Goal: Information Seeking & Learning: Learn about a topic

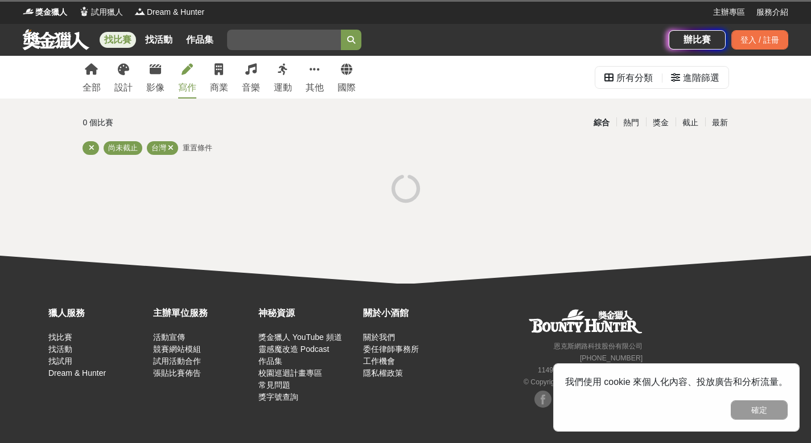
click at [180, 72] on link "寫作" at bounding box center [187, 77] width 18 height 43
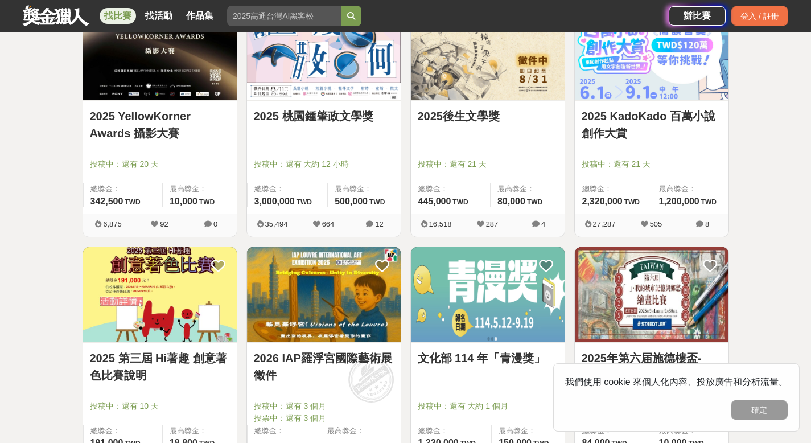
scroll to position [1211, 0]
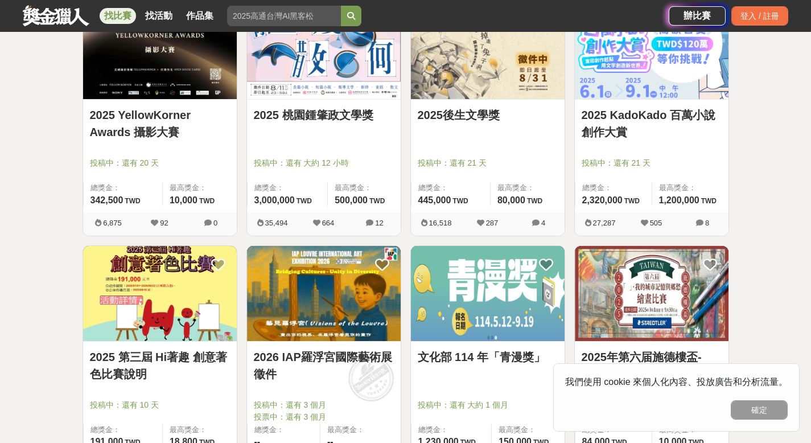
click at [322, 110] on link "2025 桃園鍾肇政文學獎" at bounding box center [324, 114] width 140 height 17
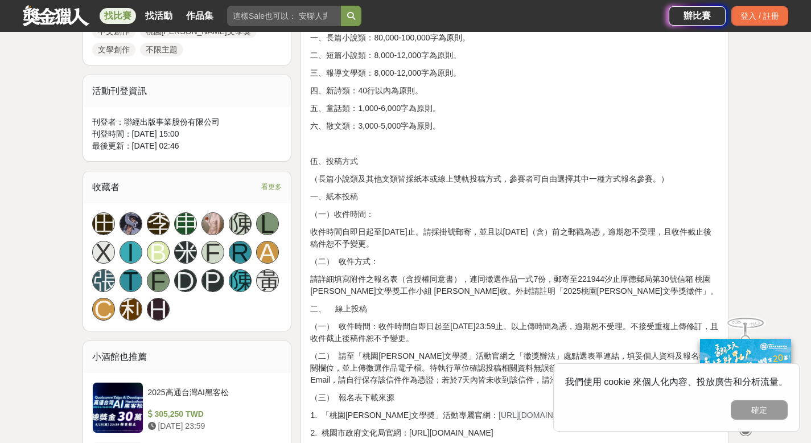
scroll to position [594, 0]
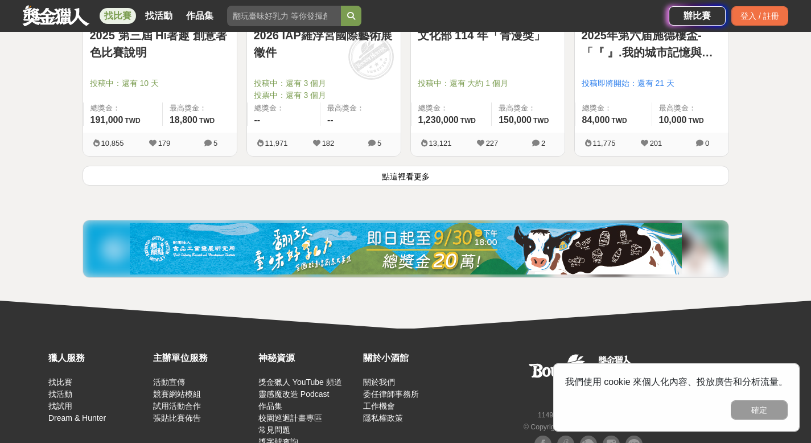
scroll to position [1533, 0]
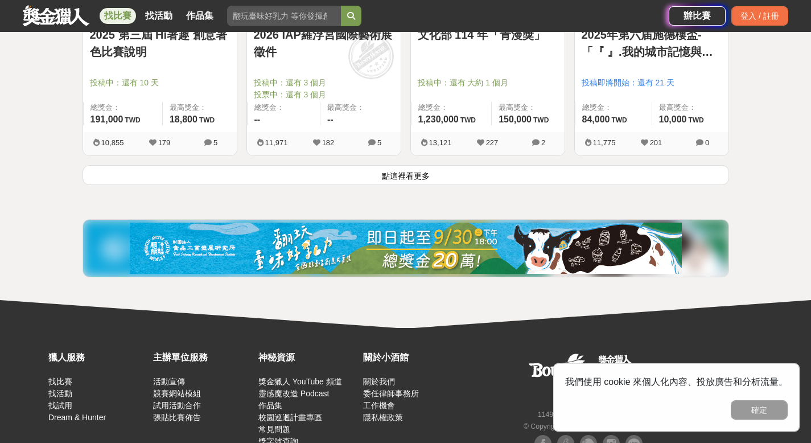
click at [397, 175] on button "點這裡看更多" at bounding box center [405, 175] width 646 height 20
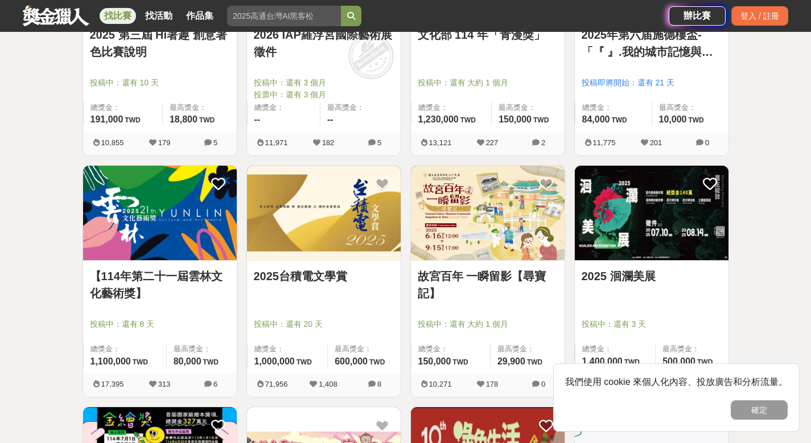
click at [316, 273] on link "2025台積電文學賞" at bounding box center [324, 275] width 140 height 17
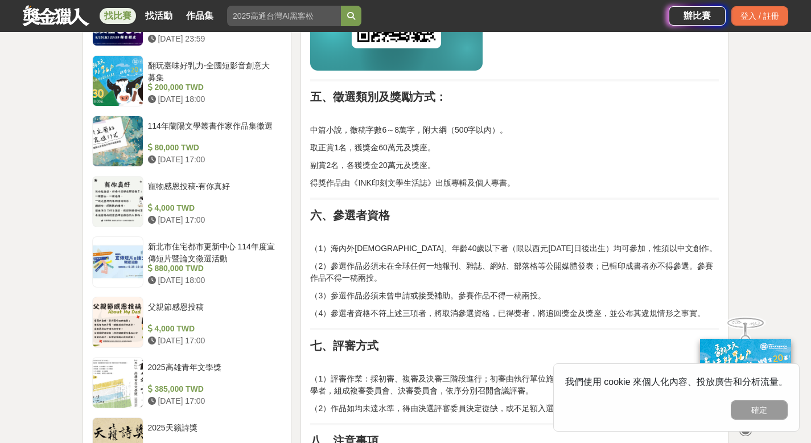
scroll to position [1009, 0]
